Goal: Task Accomplishment & Management: Manage account settings

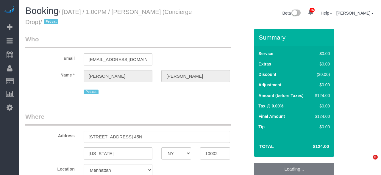
select select "NY"
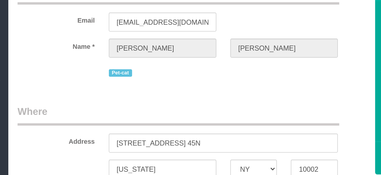
select select "string:[GEOGRAPHIC_DATA]"
select select "object:4075"
select select "string:stripe-pm_1RaQn24VGloSiKo7zeOF73Wj"
select select "spot1"
select select "number:89"
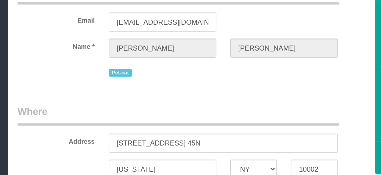
select select "number:90"
select select "number:15"
select select "number:6"
select select "1"
select select "object:4765"
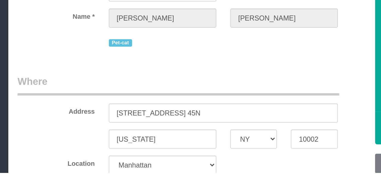
select select "1"
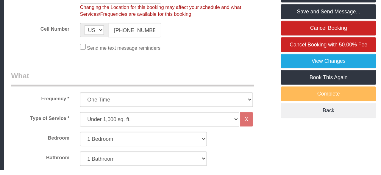
scroll to position [142, 0]
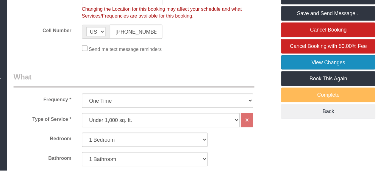
click at [311, 83] on link "View Changes" at bounding box center [294, 83] width 80 height 12
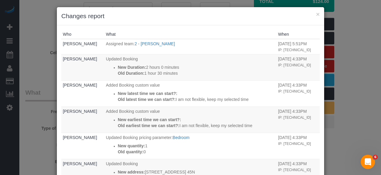
scroll to position [0, 0]
